Goal: Transaction & Acquisition: Book appointment/travel/reservation

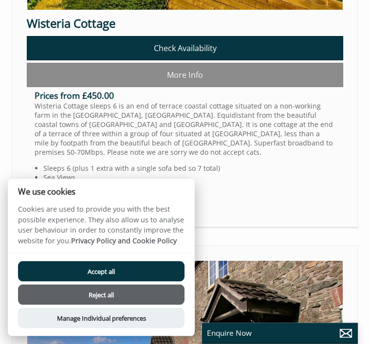
scroll to position [441, 0]
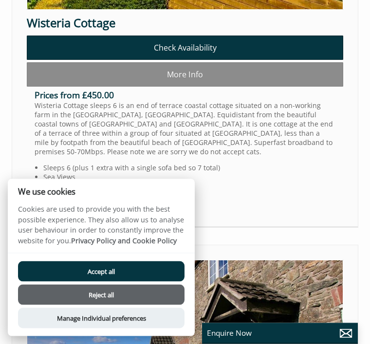
click at [112, 282] on button "Accept all" at bounding box center [101, 271] width 166 height 20
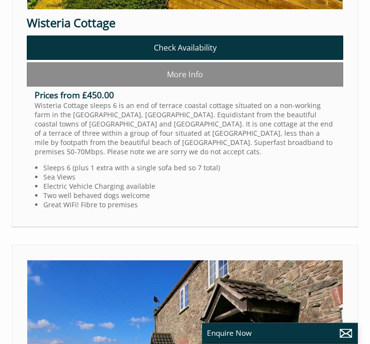
scroll to position [441, 0]
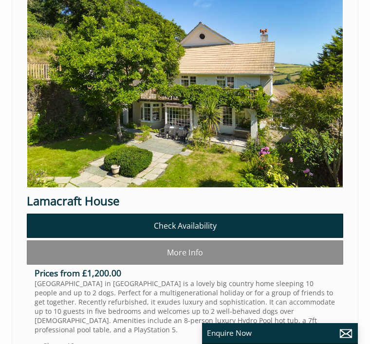
scroll to position [1661, 0]
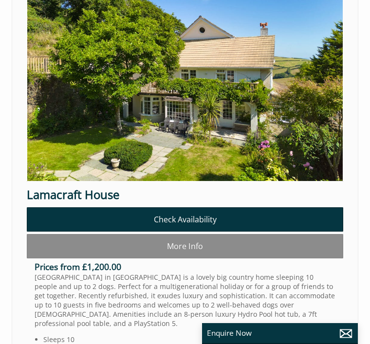
click at [348, 234] on li at bounding box center [185, 180] width 346 height 437
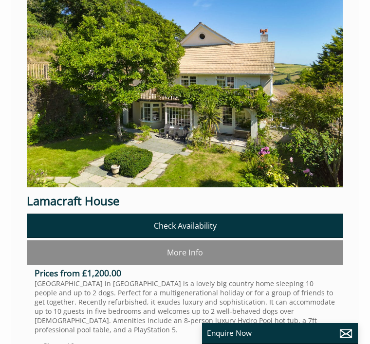
scroll to position [1648, 0]
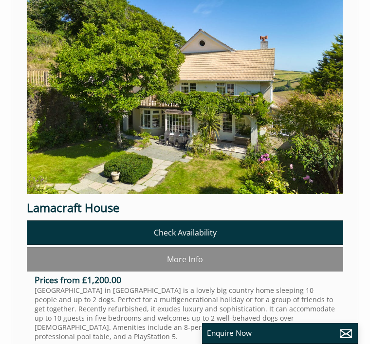
click at [186, 227] on link "Check Availability" at bounding box center [185, 232] width 316 height 24
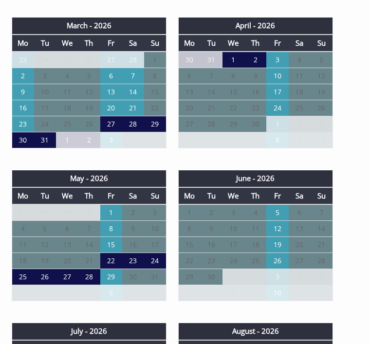
scroll to position [1005, 0]
click at [112, 221] on td "1" at bounding box center [111, 212] width 22 height 17
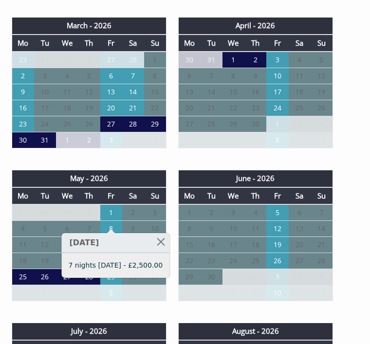
click at [154, 19] on div "September - 2025 Mo Tu We Th Fr Sa Su 1 2 3 4 5 6 7 8 9 10 11 12 13 14 15" at bounding box center [179, 322] width 358 height 1530
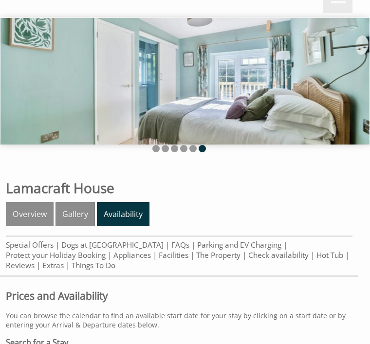
scroll to position [0, 0]
